Goal: Task Accomplishment & Management: Manage account settings

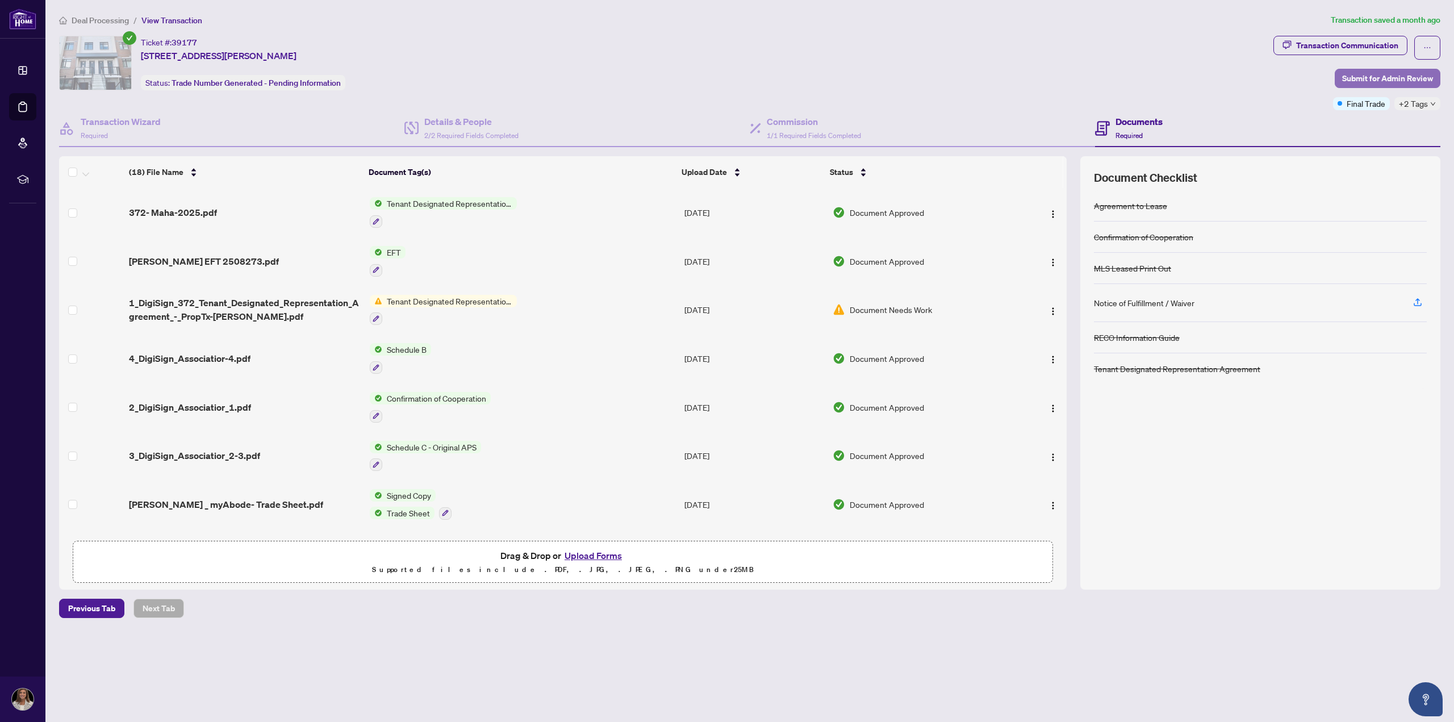
click at [1415, 73] on span "Submit for Admin Review" at bounding box center [1387, 78] width 91 height 18
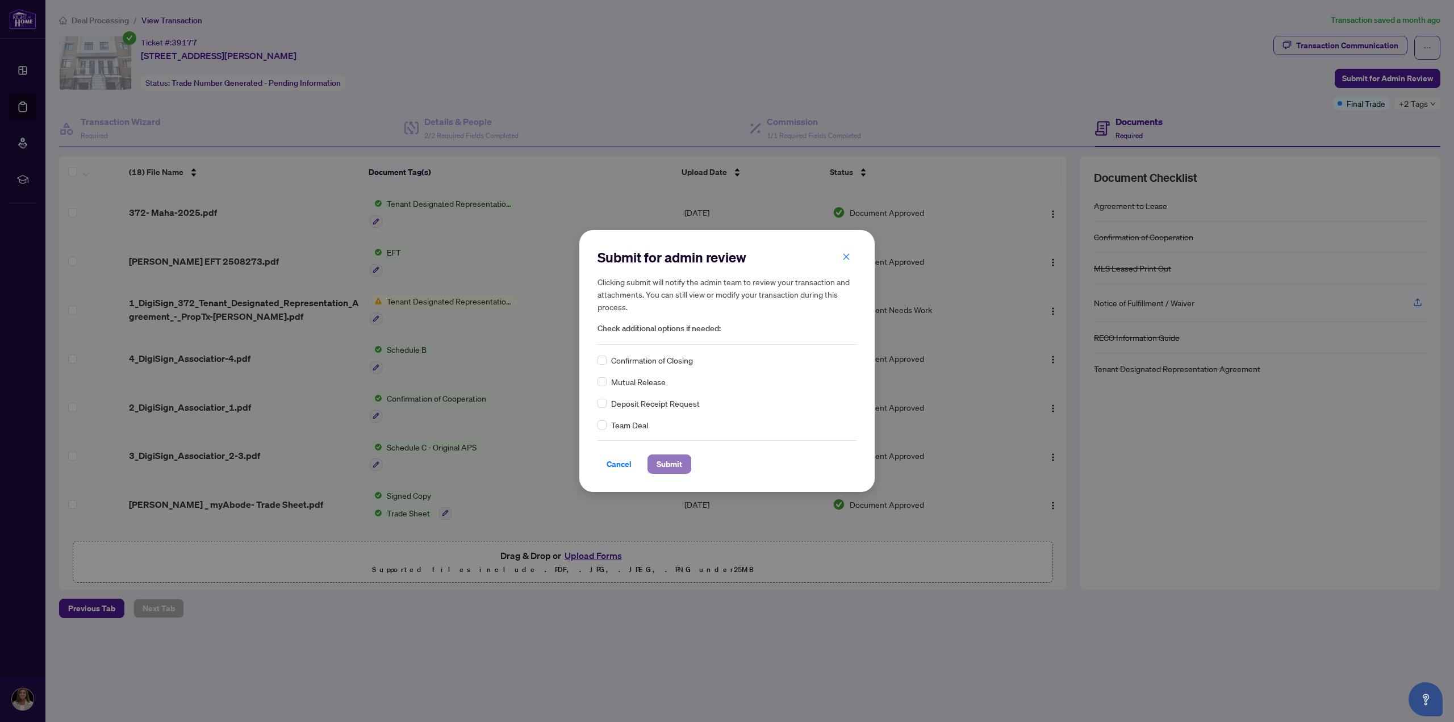
click at [663, 462] on span "Submit" at bounding box center [670, 464] width 26 height 18
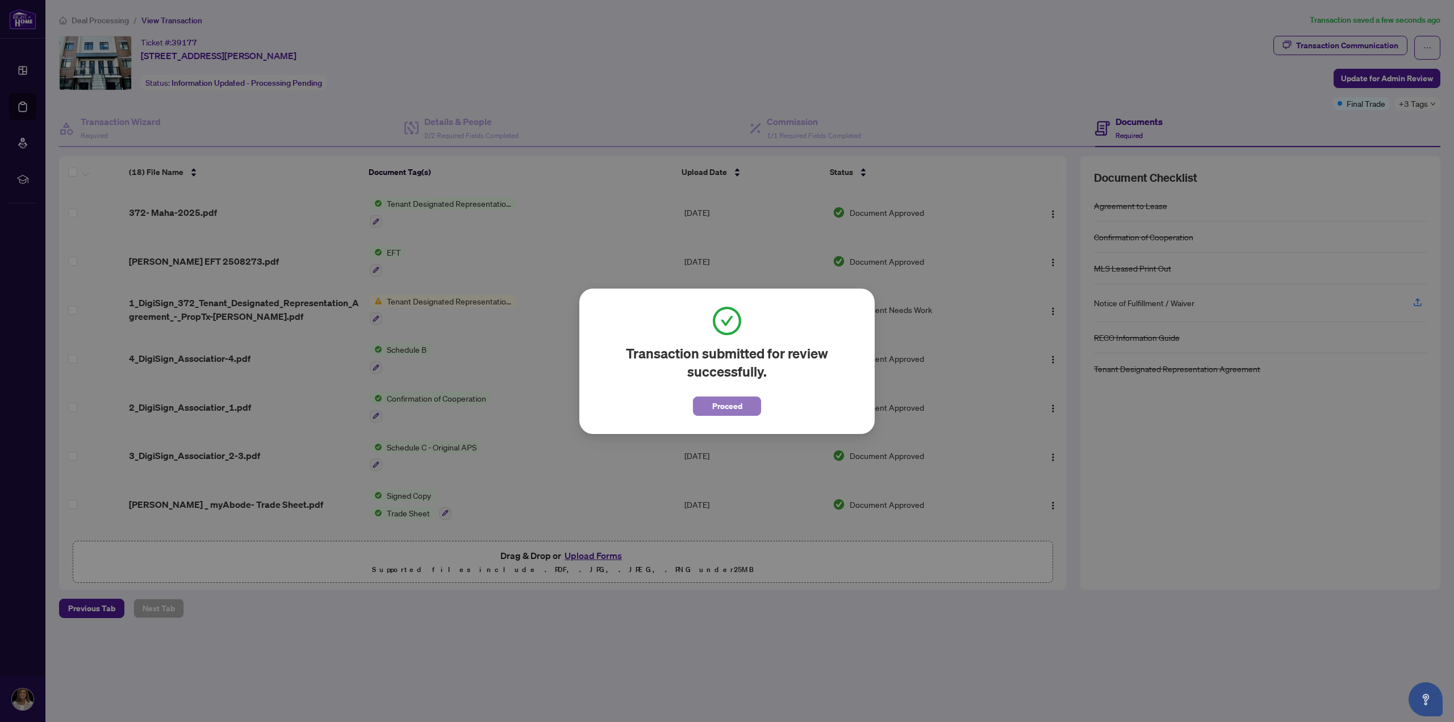
click at [733, 403] on span "Proceed" at bounding box center [727, 406] width 30 height 18
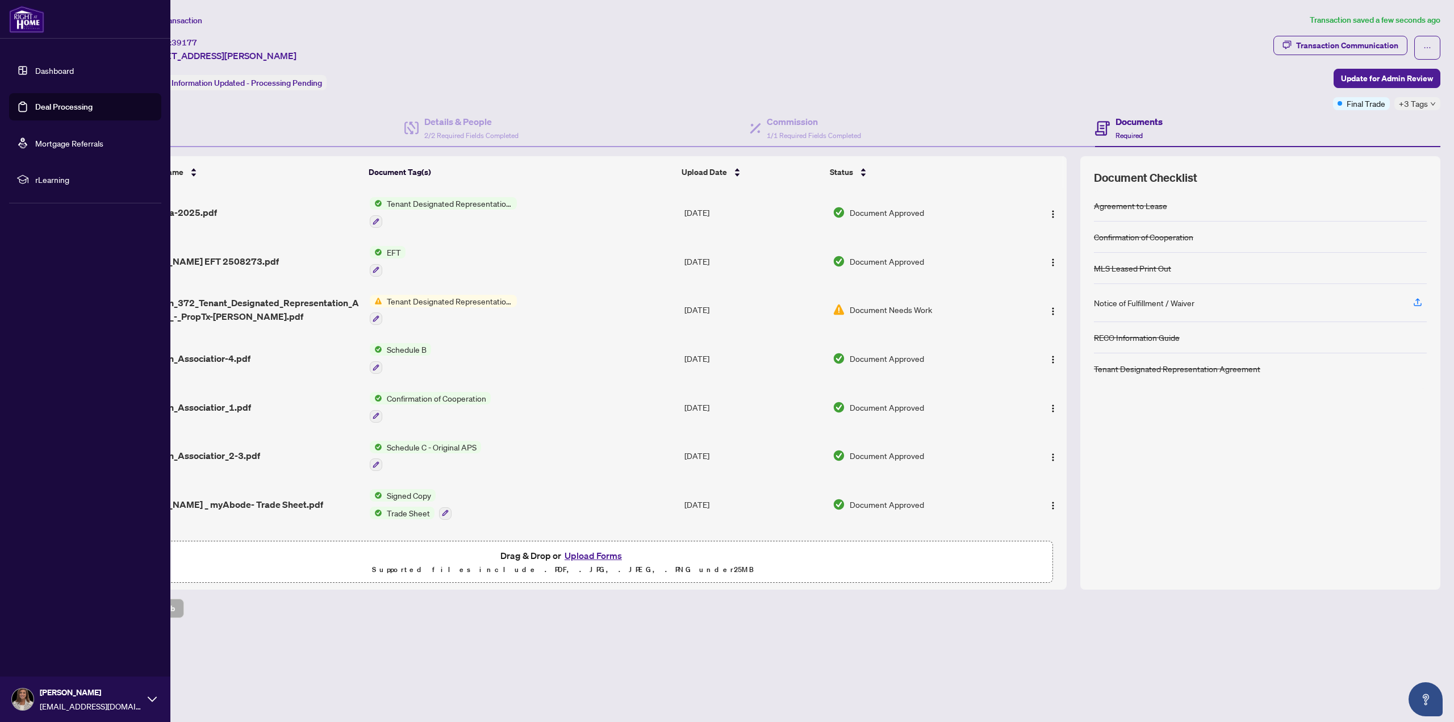
click at [49, 108] on link "Deal Processing" at bounding box center [63, 107] width 57 height 10
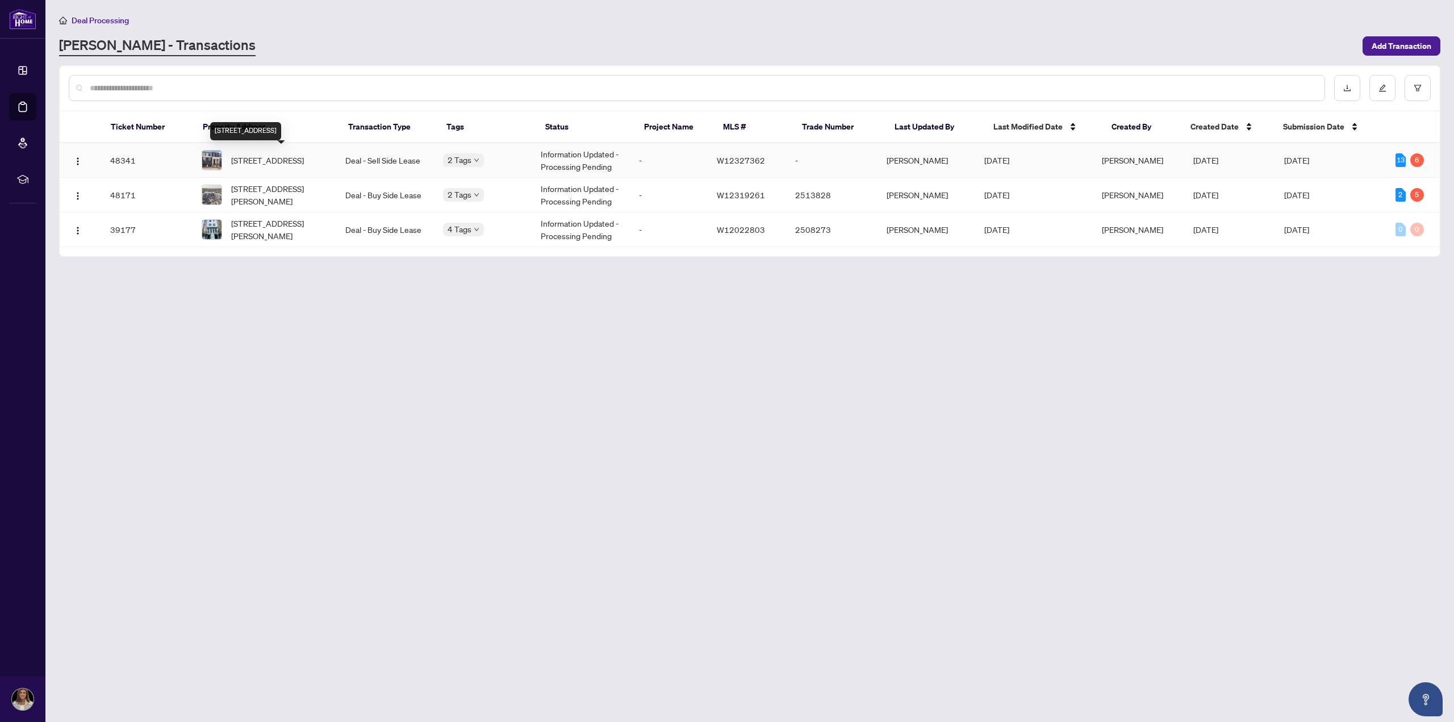
click at [294, 157] on span "[STREET_ADDRESS]" at bounding box center [267, 160] width 73 height 12
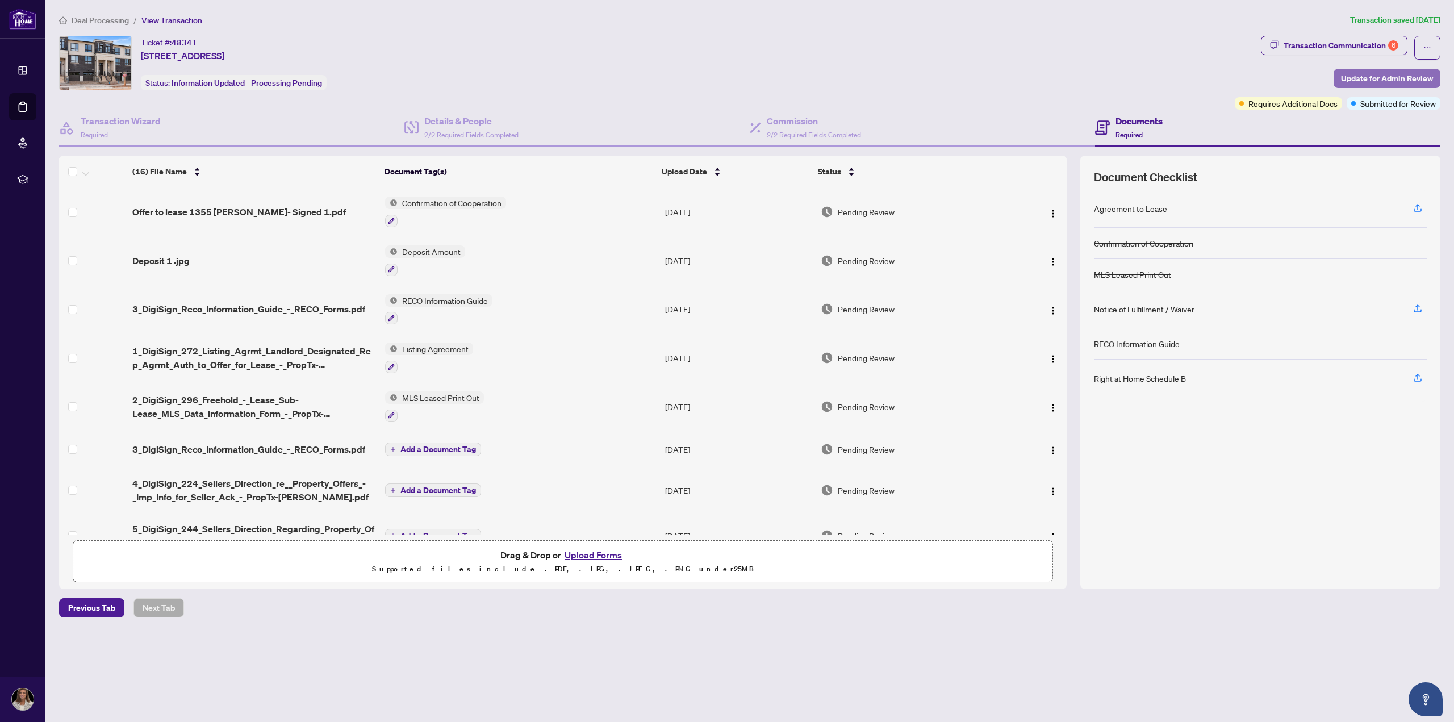
click at [1399, 80] on span "Update for Admin Review" at bounding box center [1387, 78] width 92 height 18
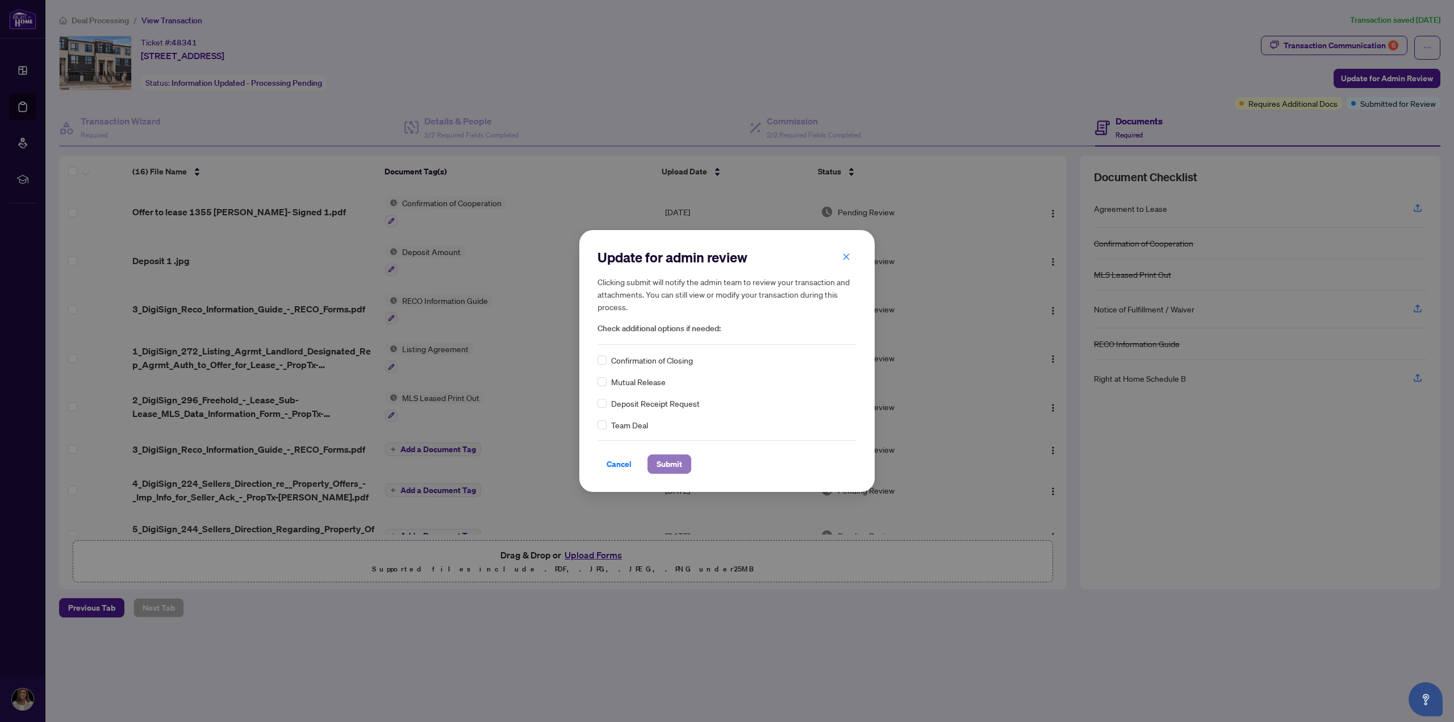
click at [669, 463] on span "Submit" at bounding box center [670, 464] width 26 height 18
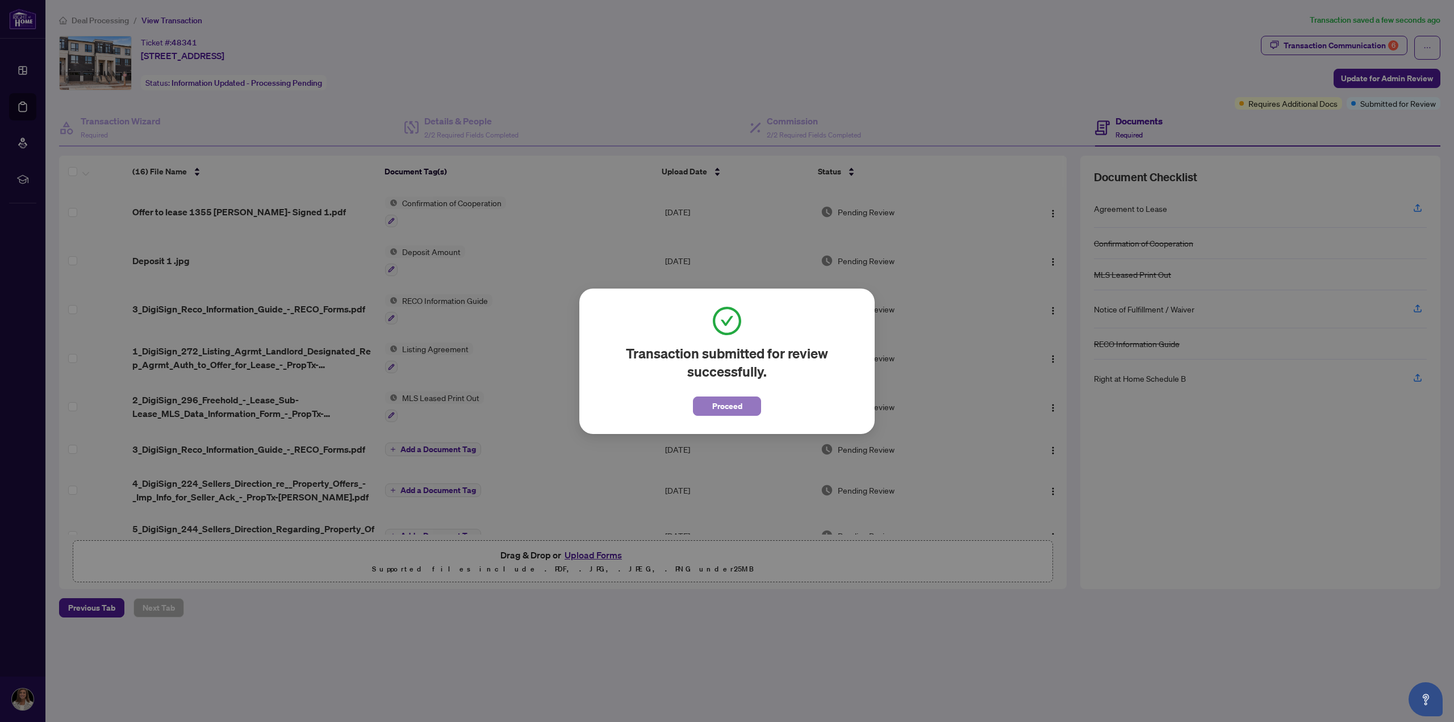
click at [735, 405] on span "Proceed" at bounding box center [727, 406] width 30 height 18
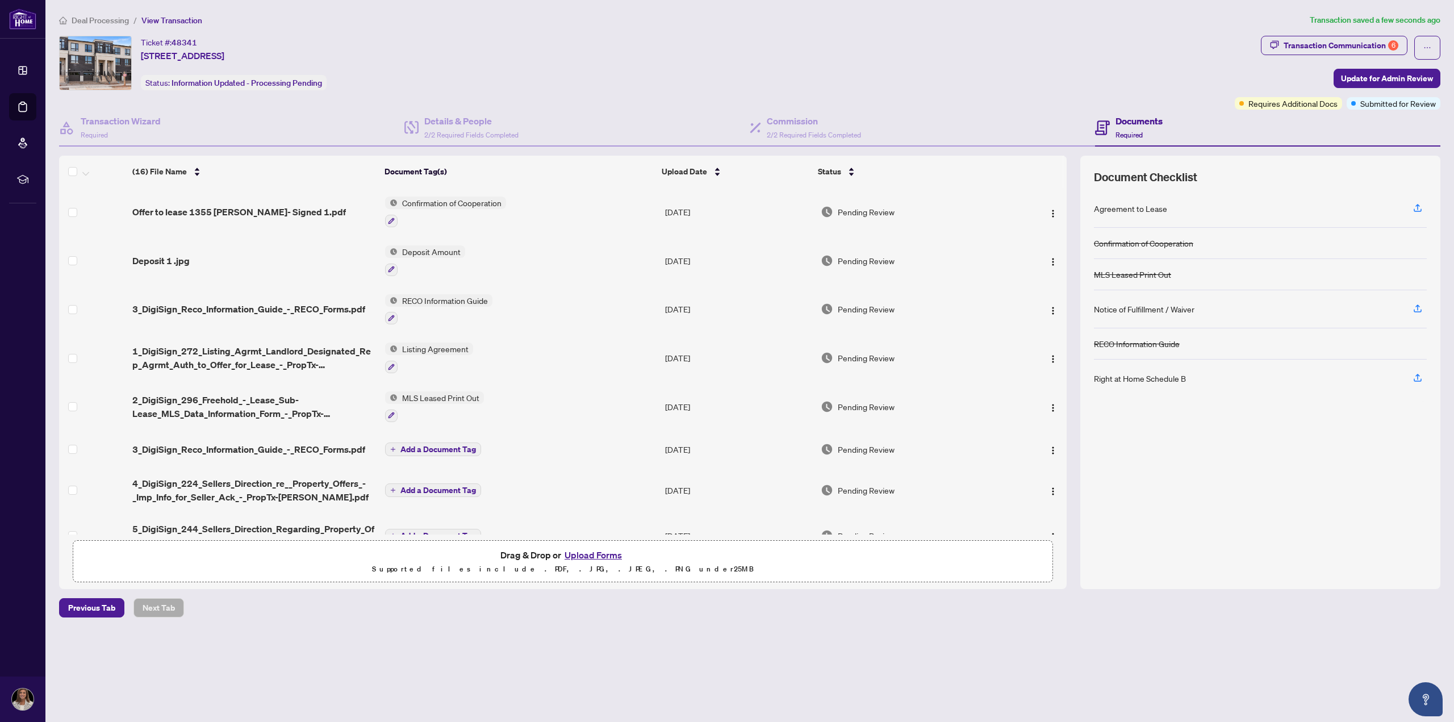
click at [612, 554] on button "Upload Forms" at bounding box center [593, 555] width 64 height 15
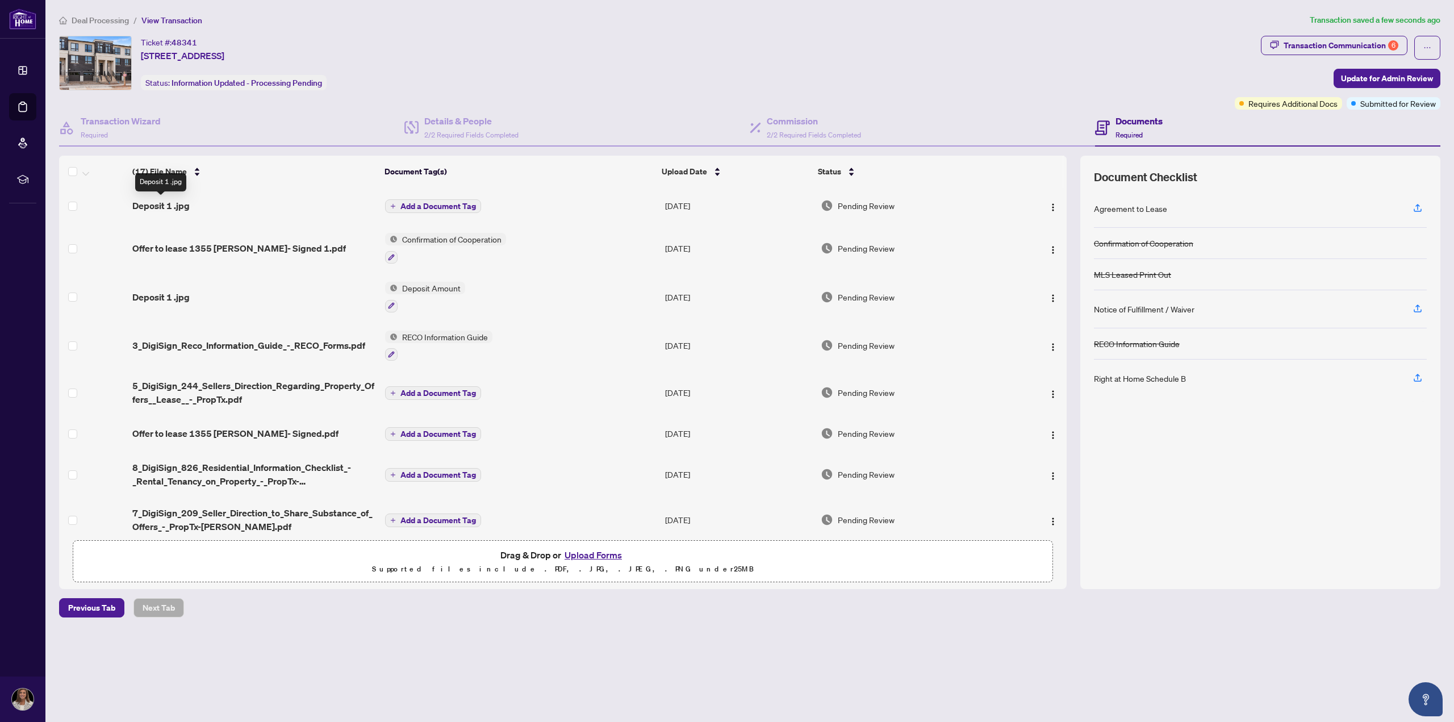
click at [174, 203] on span "Deposit 1 .jpg" at bounding box center [160, 206] width 57 height 14
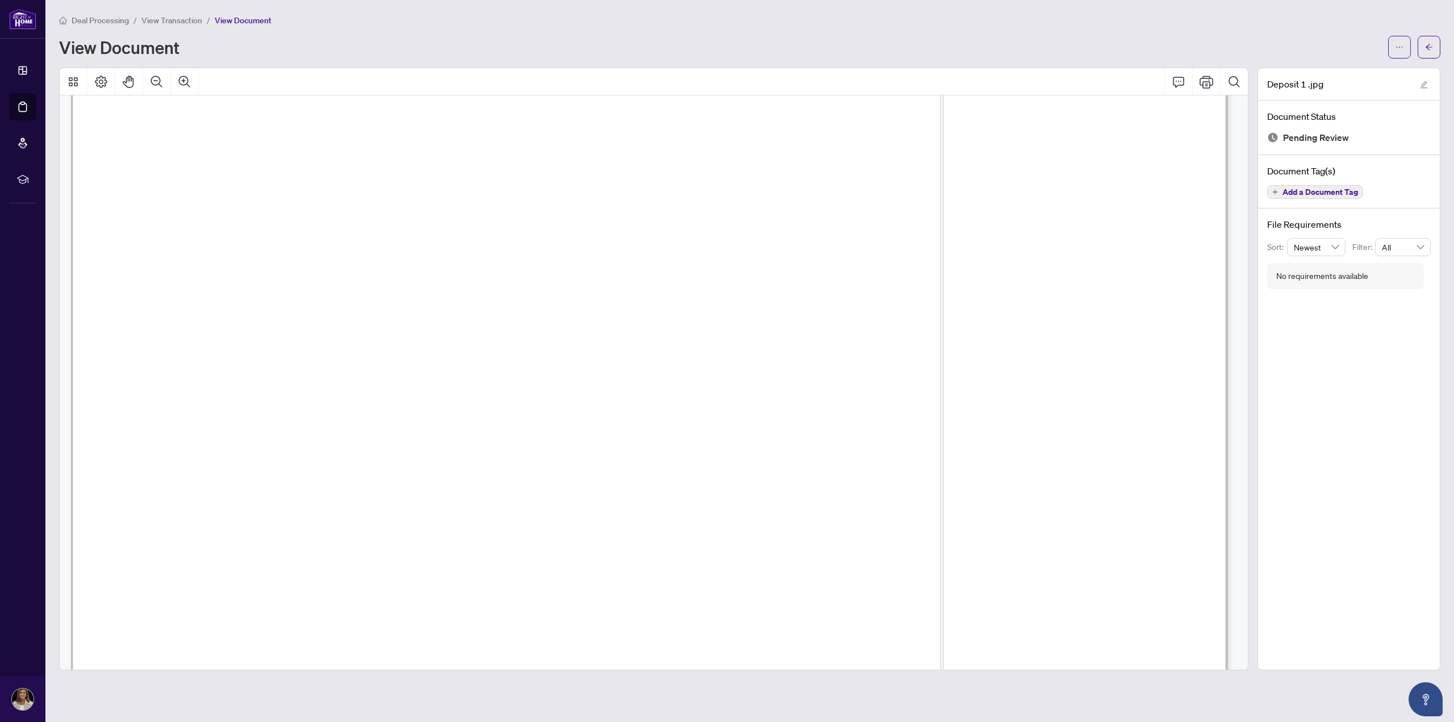
scroll to position [227, 0]
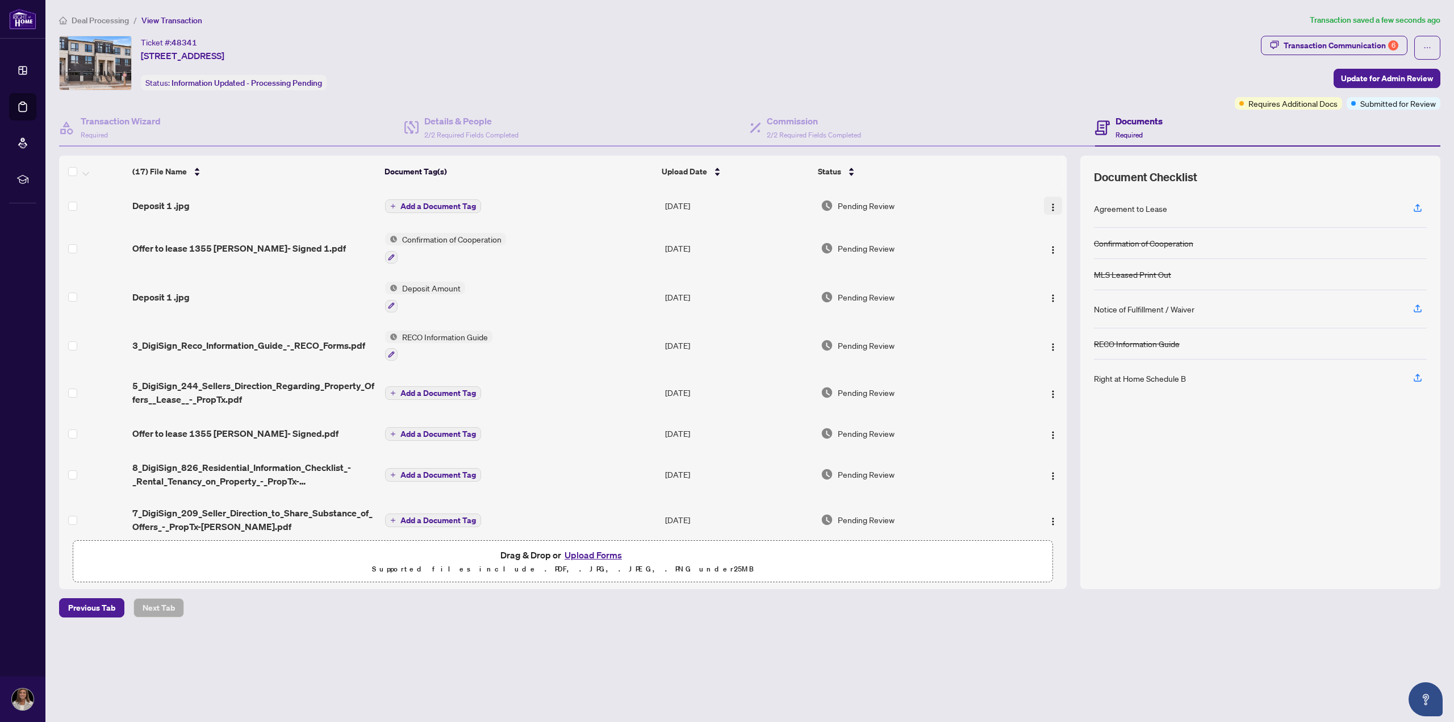
click at [1050, 210] on img "button" at bounding box center [1052, 207] width 9 height 9
click at [1059, 337] on span "Archive" at bounding box center [1104, 337] width 108 height 12
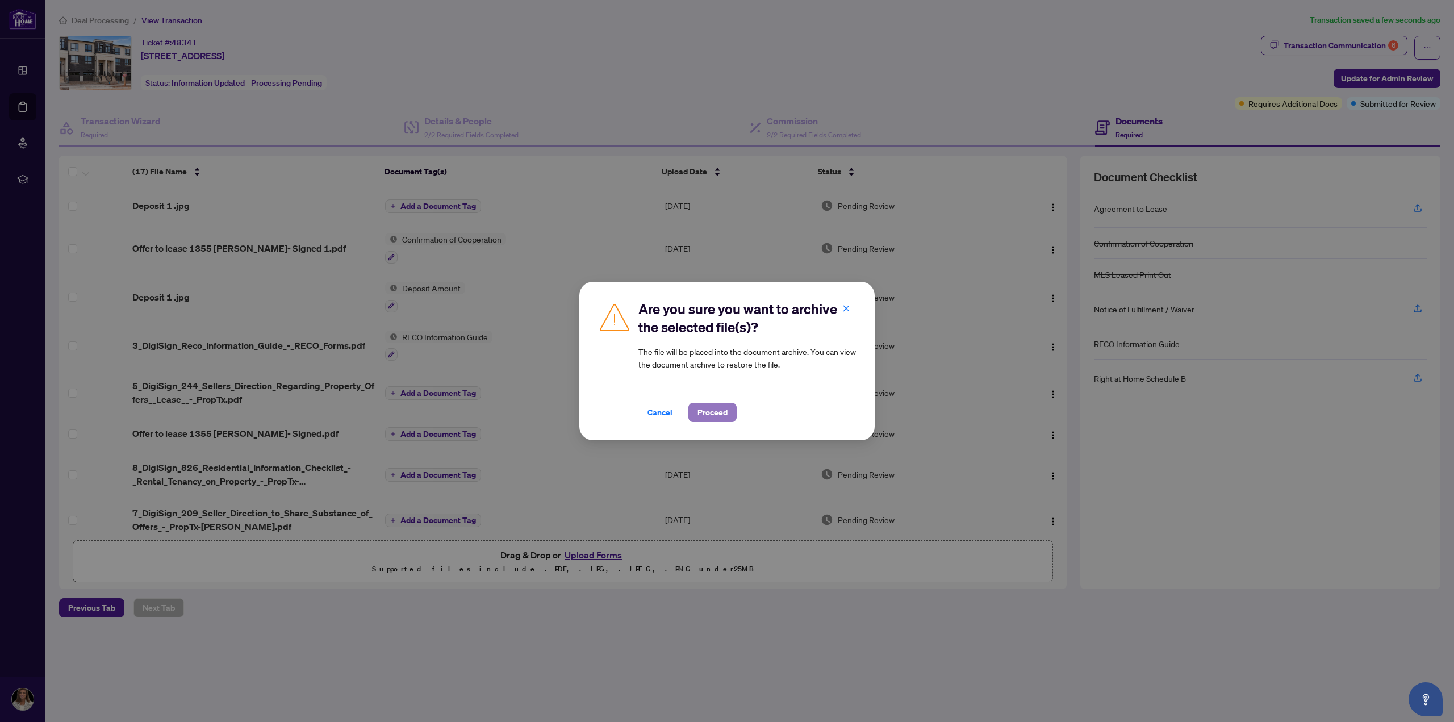
click at [700, 408] on span "Proceed" at bounding box center [712, 412] width 30 height 18
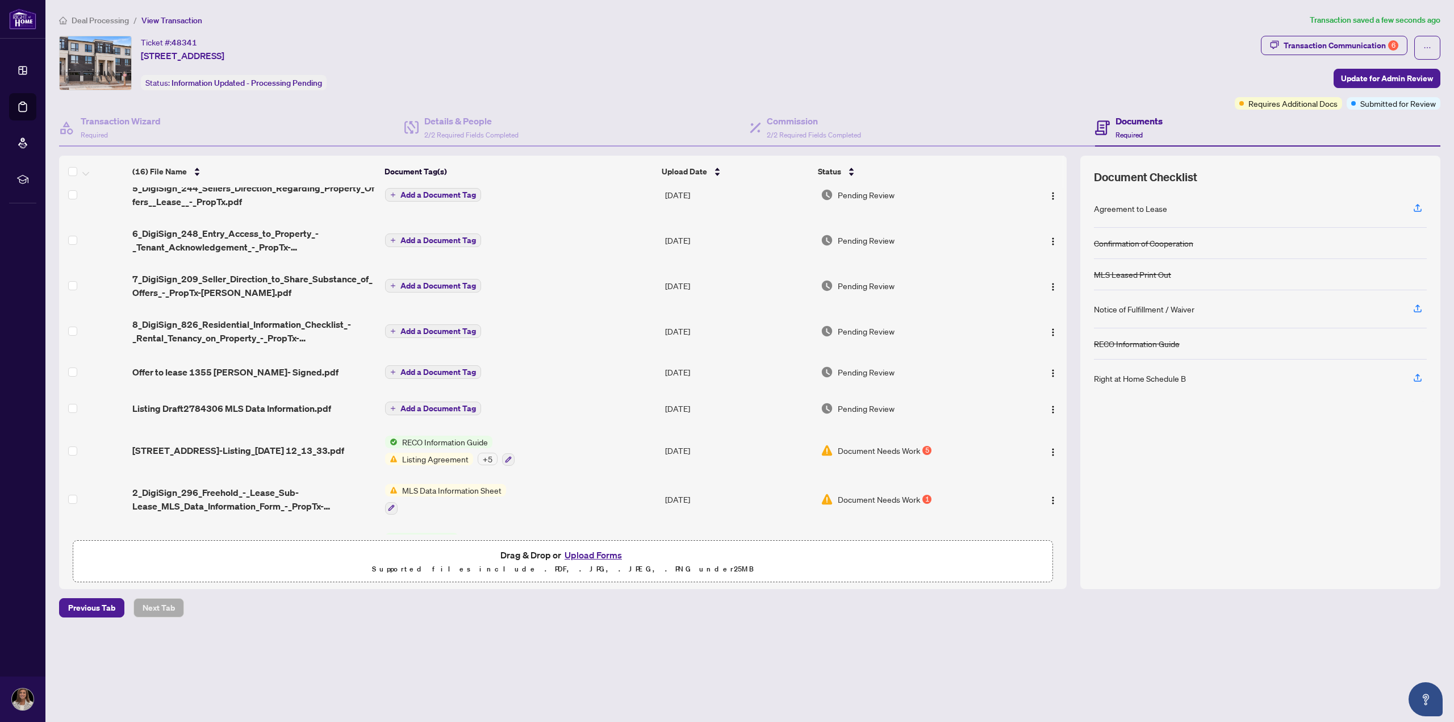
scroll to position [381, 0]
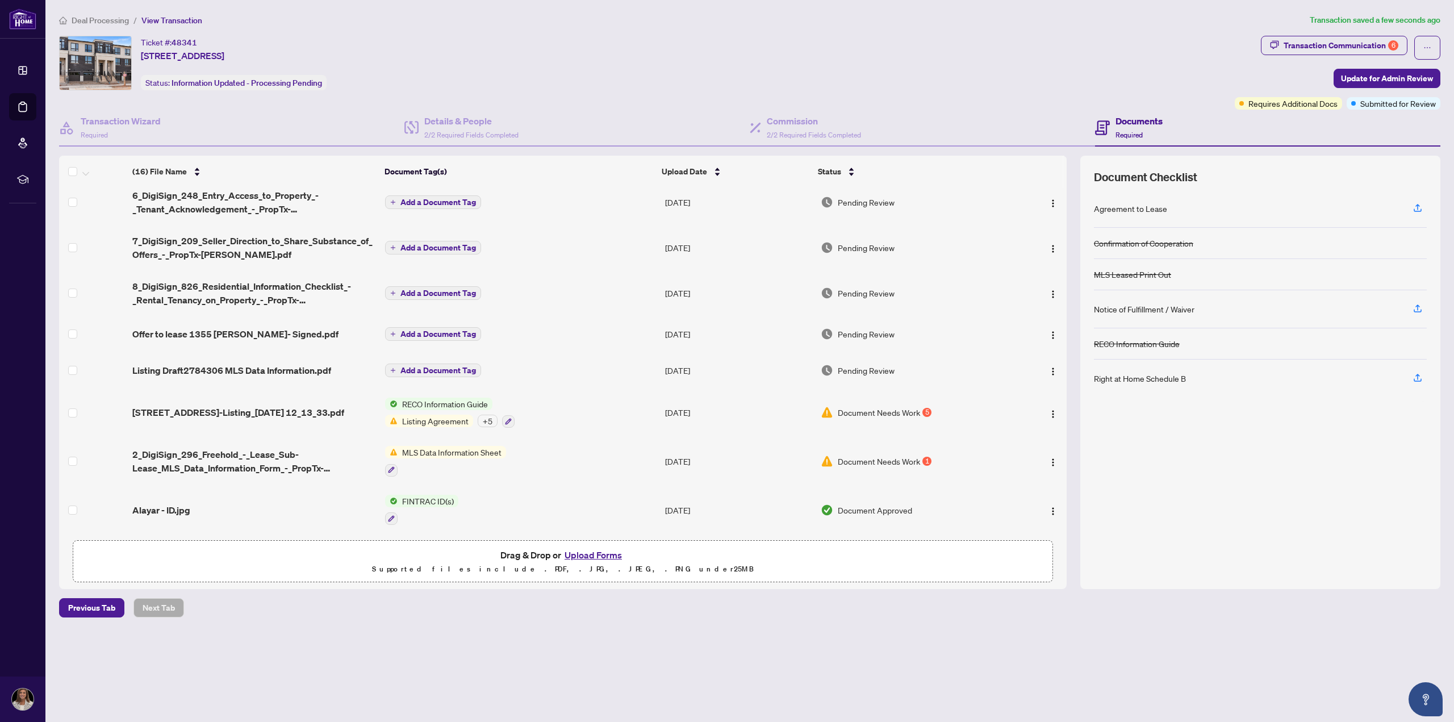
click at [595, 554] on button "Upload Forms" at bounding box center [593, 555] width 64 height 15
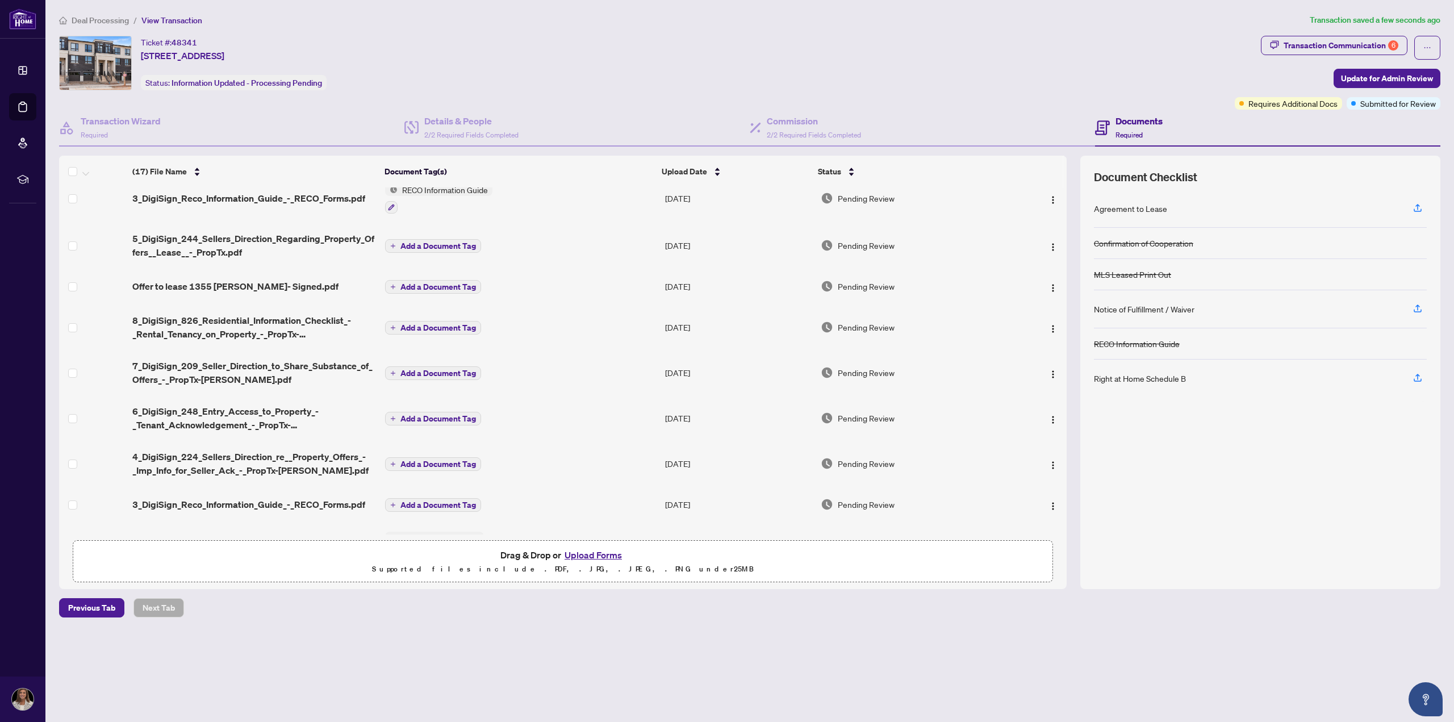
scroll to position [0, 0]
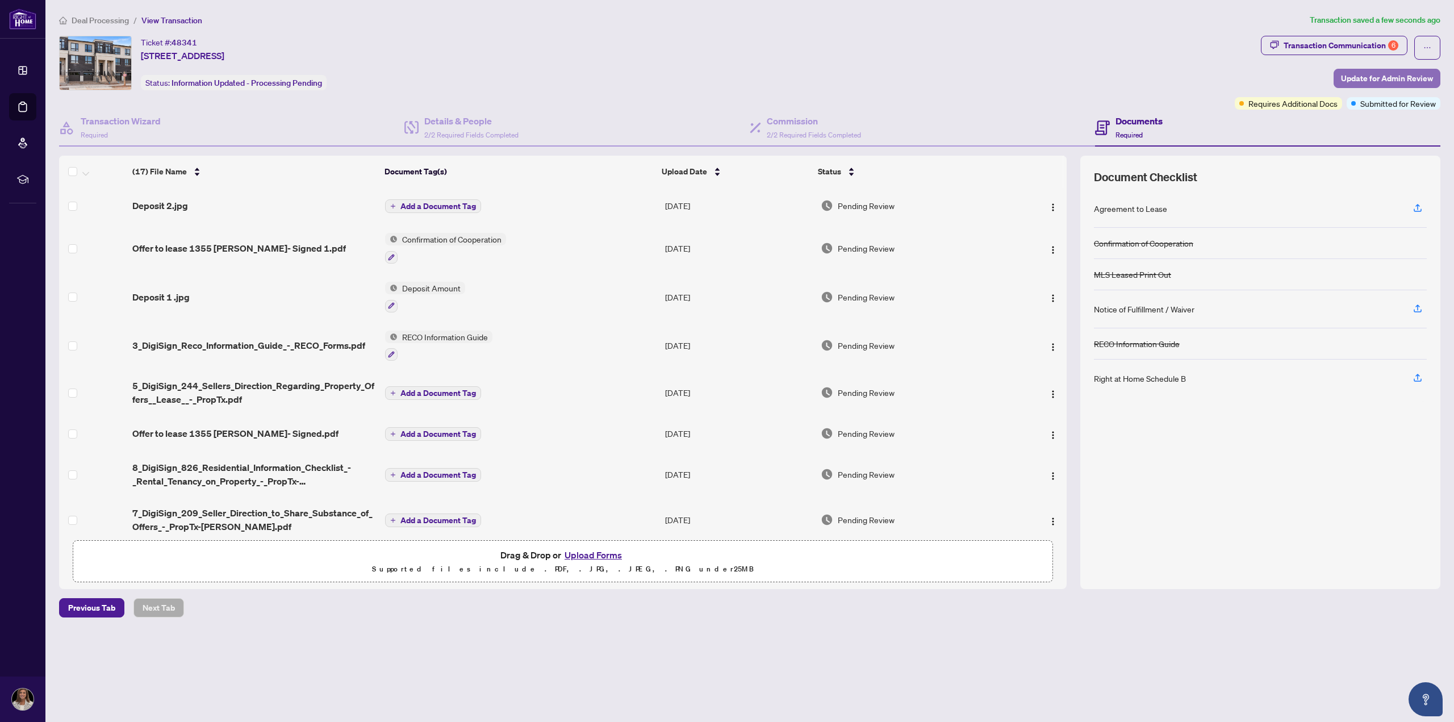
click at [1391, 77] on span "Update for Admin Review" at bounding box center [1387, 78] width 92 height 18
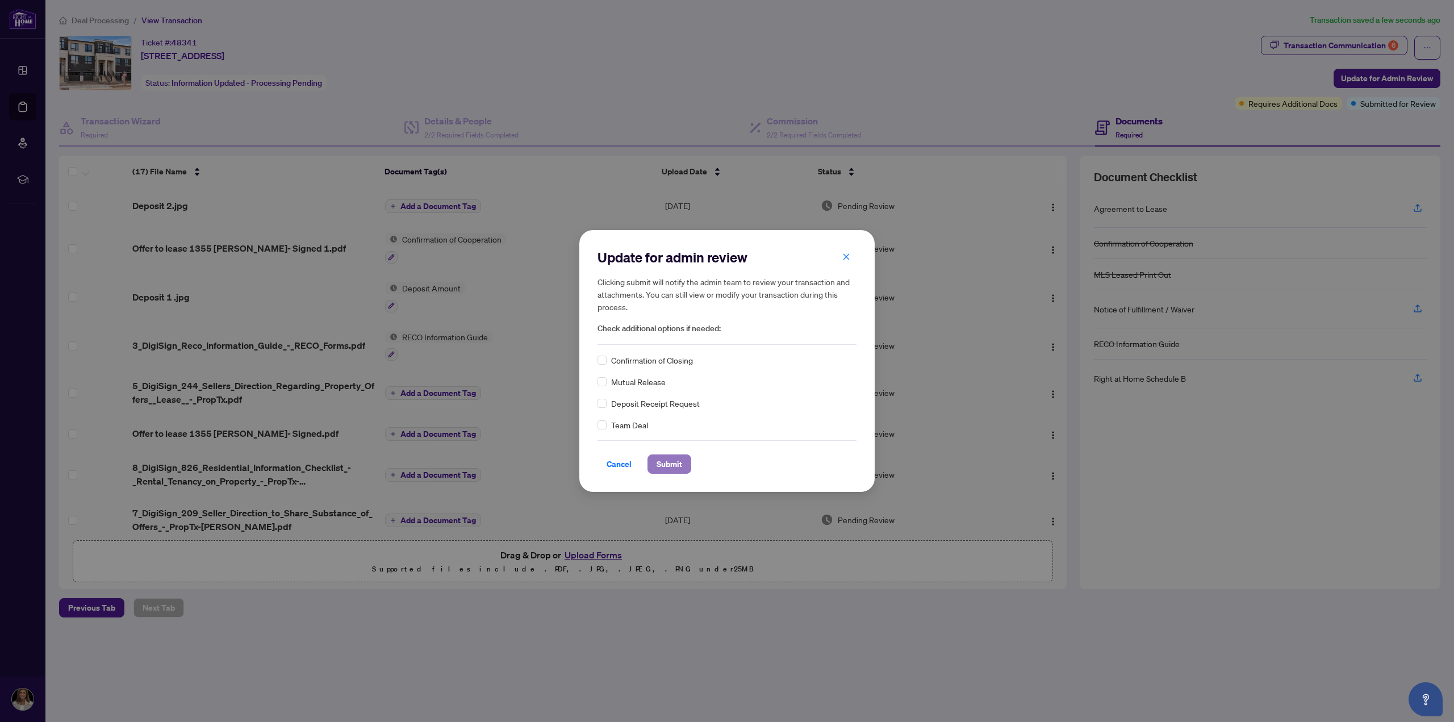
click at [670, 462] on span "Submit" at bounding box center [670, 464] width 26 height 18
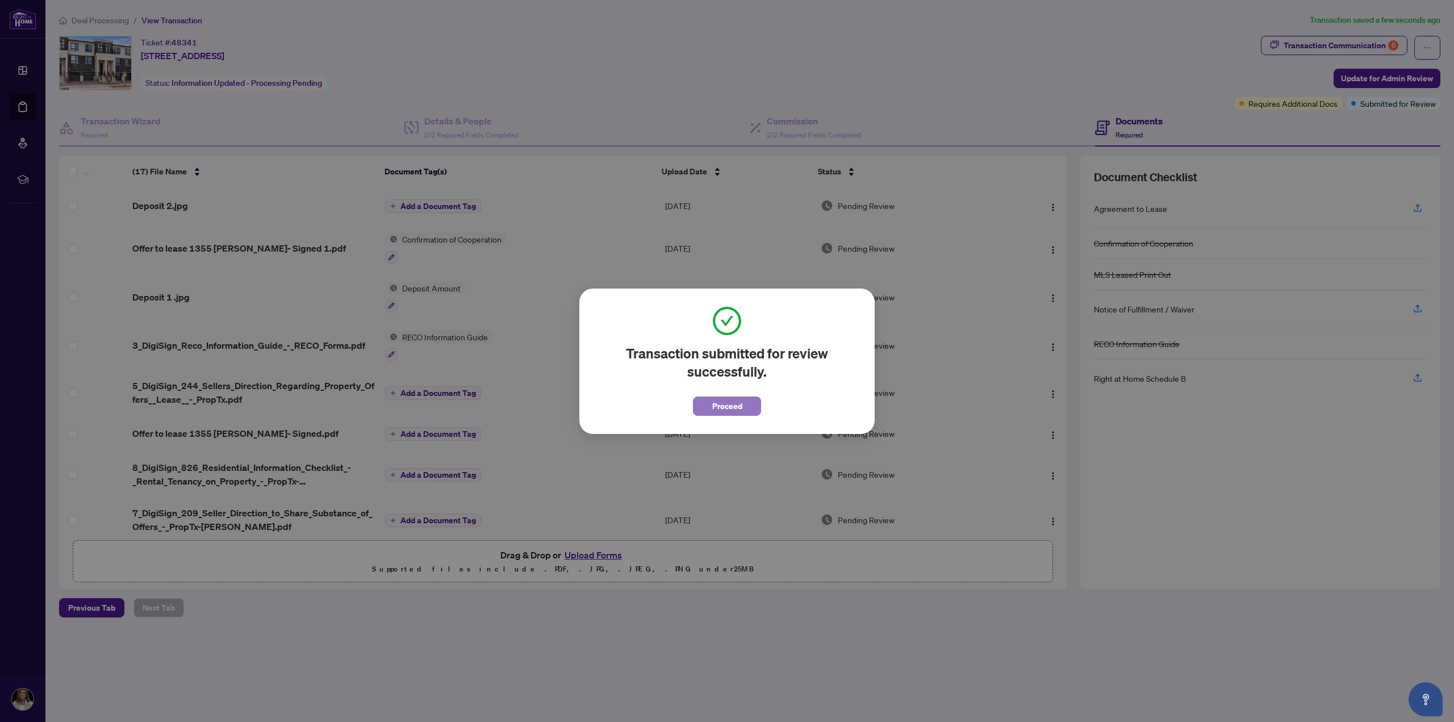
click at [741, 400] on span "Proceed" at bounding box center [727, 406] width 30 height 18
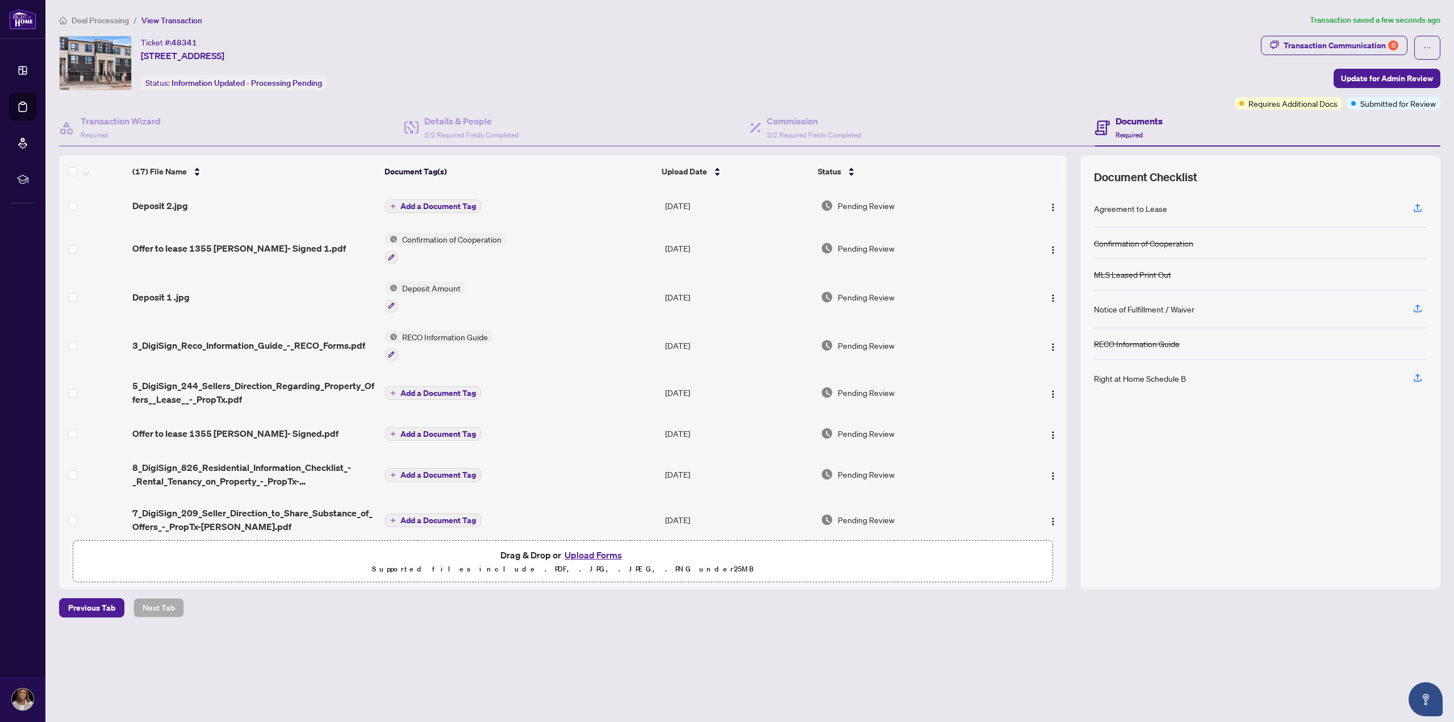
click at [471, 208] on span "Add a Document Tag" at bounding box center [438, 206] width 76 height 8
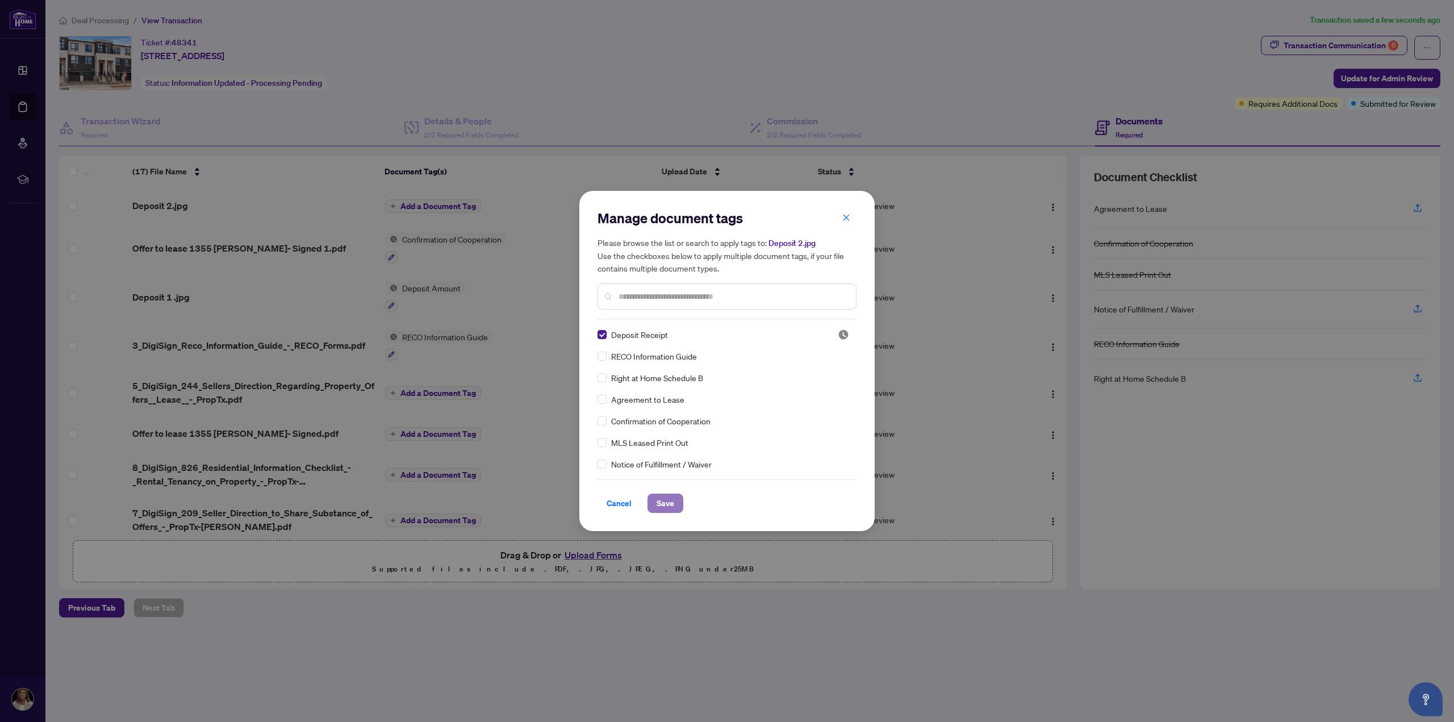
click at [659, 501] on span "Save" at bounding box center [666, 503] width 18 height 18
